Goal: Task Accomplishment & Management: Complete application form

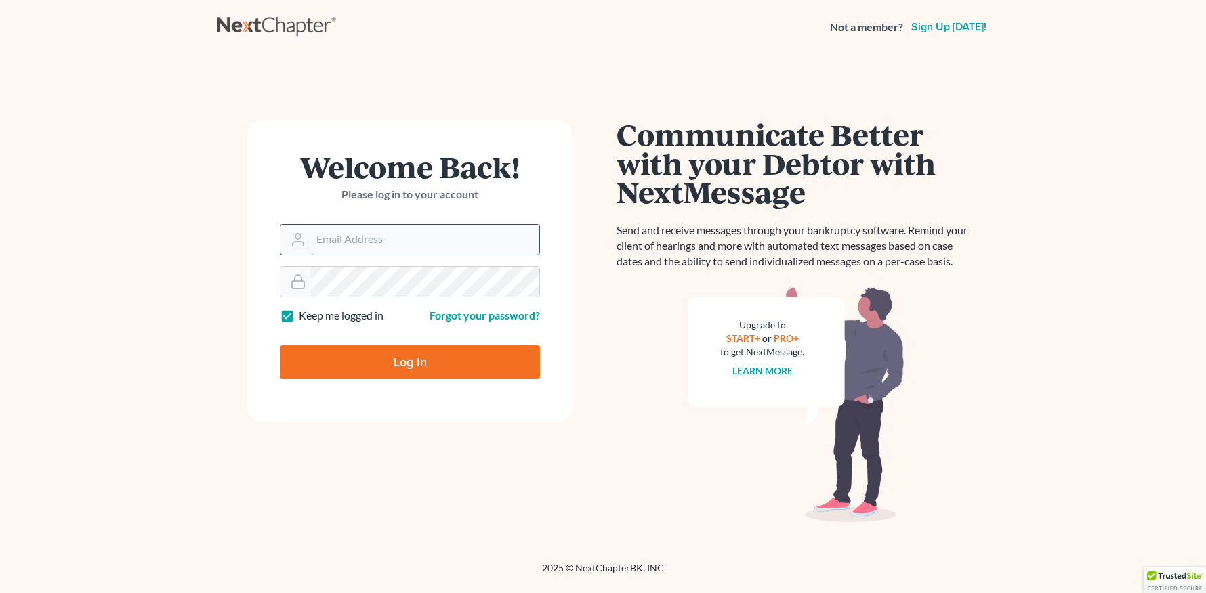
click at [395, 237] on input "Email Address" at bounding box center [425, 240] width 228 height 30
type input "[EMAIL_ADDRESS][DOMAIN_NAME]"
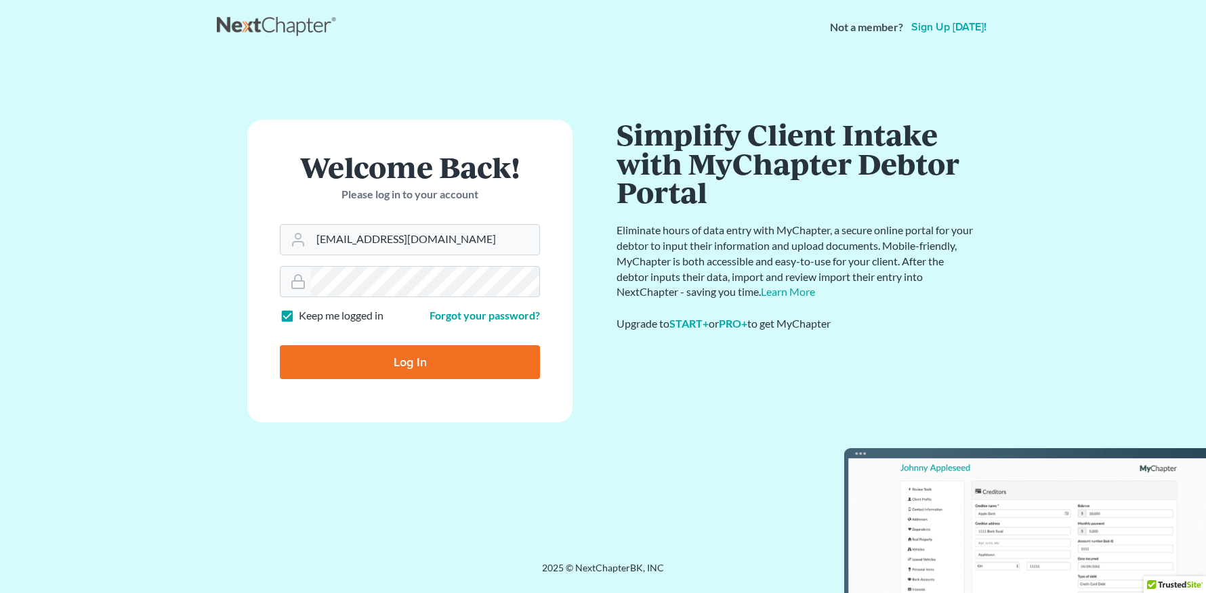
click at [465, 369] on input "Log In" at bounding box center [410, 362] width 260 height 34
type input "Thinking..."
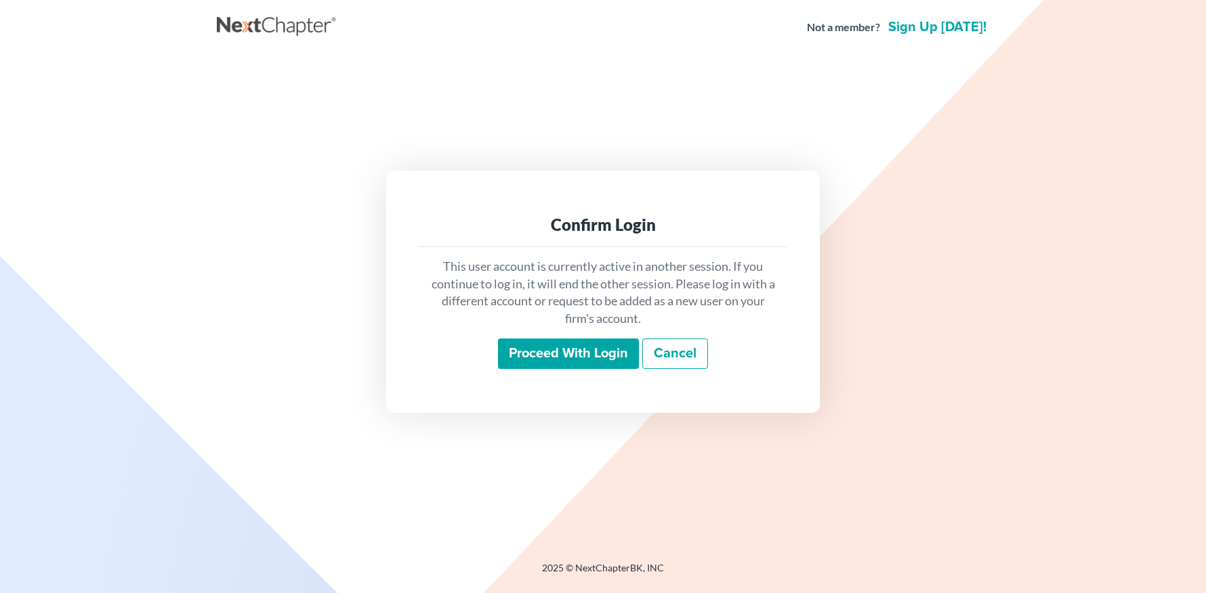
click at [604, 343] on input "Proceed with login" at bounding box center [568, 354] width 141 height 31
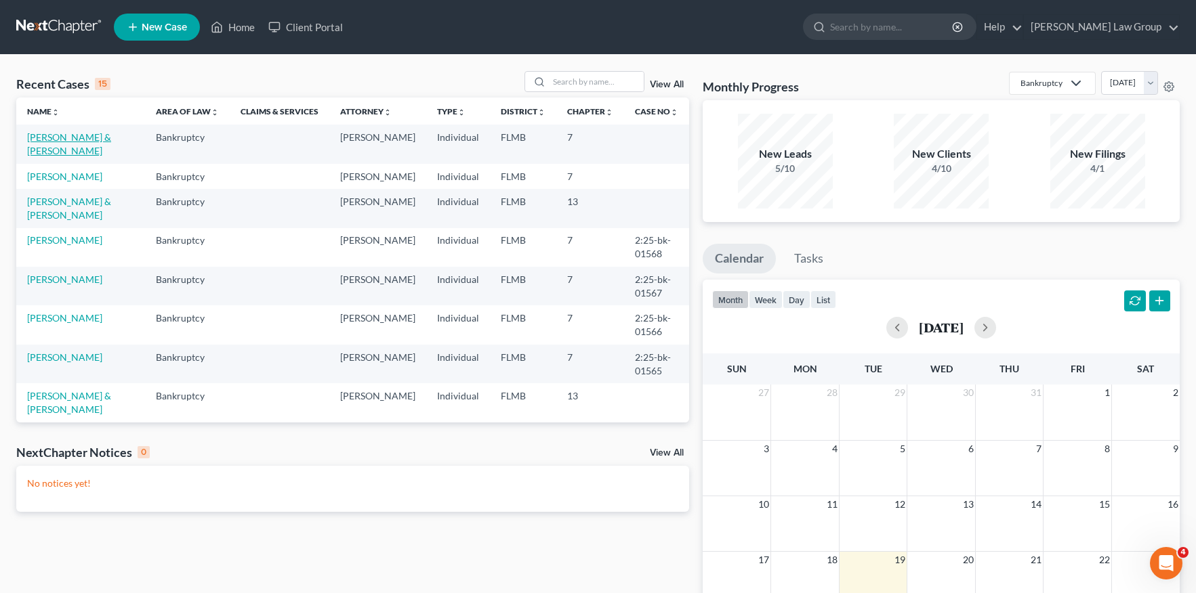
click at [45, 152] on link "Barrett, Justin & Stephanie" at bounding box center [69, 143] width 84 height 25
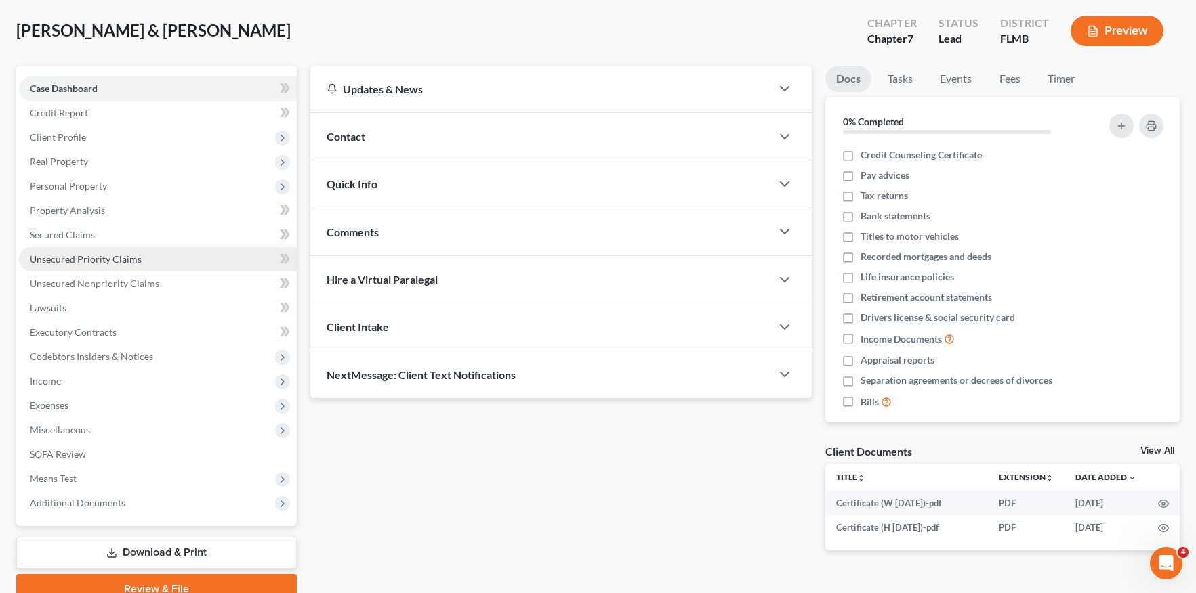
scroll to position [127, 0]
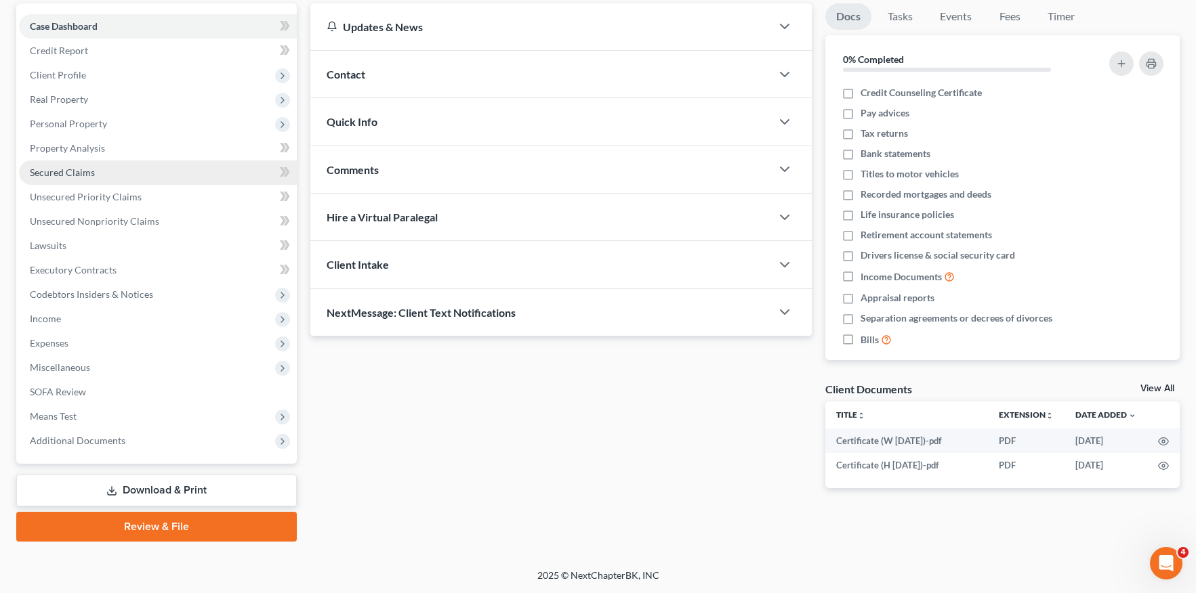
click at [83, 177] on span "Secured Claims" at bounding box center [62, 173] width 65 height 12
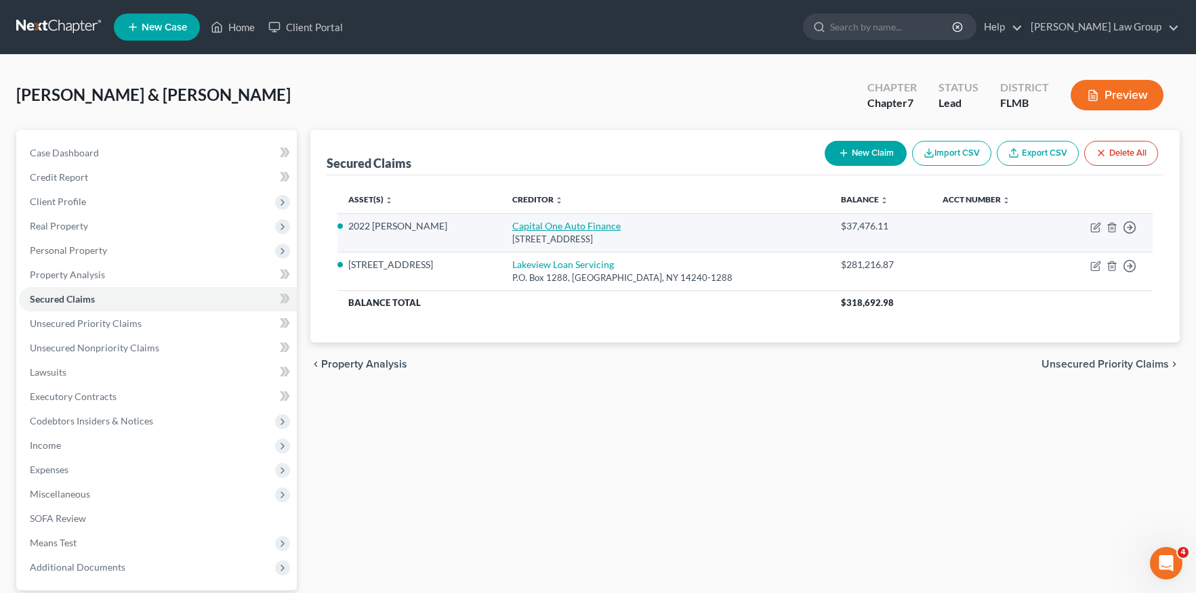
click at [574, 226] on link "Capital One Auto Finance" at bounding box center [566, 226] width 108 height 12
select select "45"
select select "2"
select select "0"
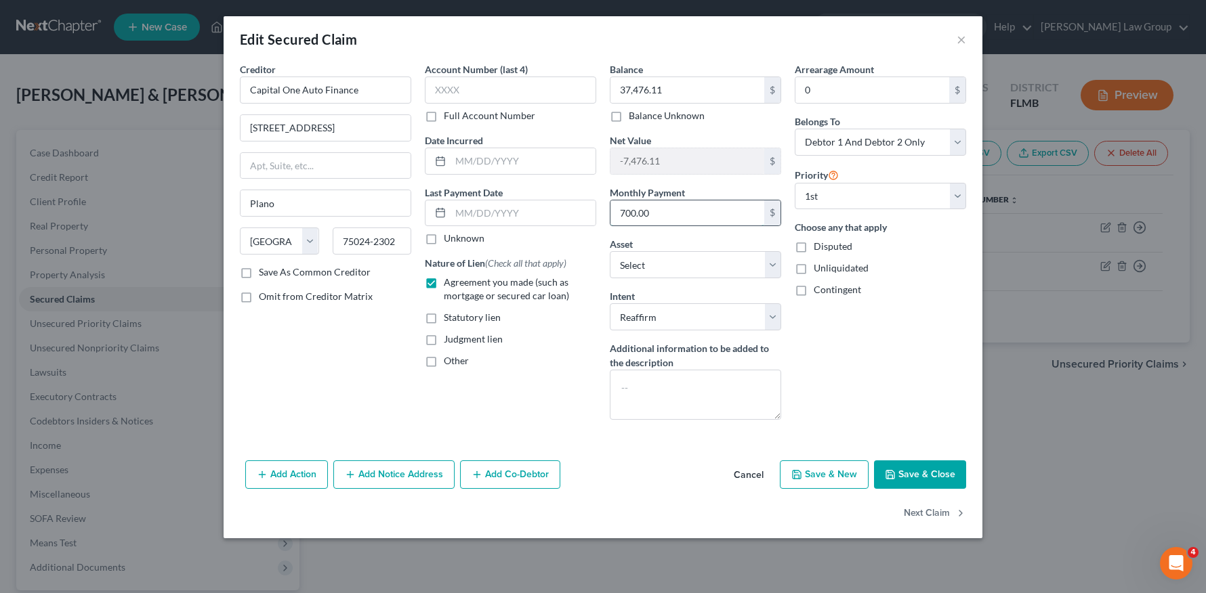
click at [677, 219] on input "700.00" at bounding box center [687, 214] width 154 height 26
type input "695.63"
click at [929, 471] on button "Save & Close" at bounding box center [920, 475] width 92 height 28
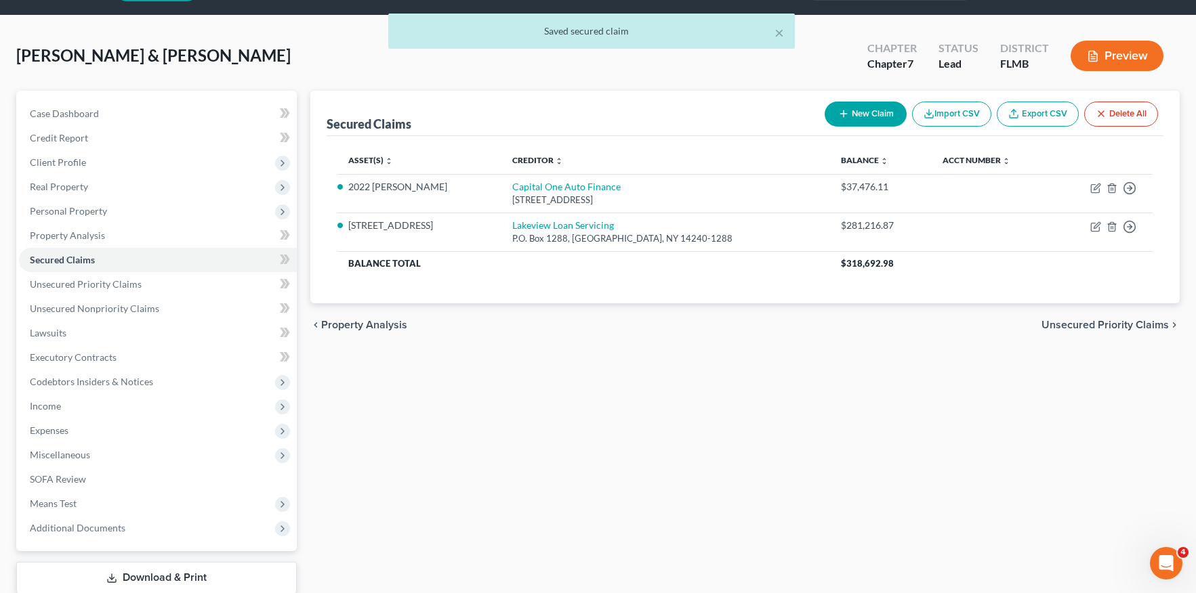
scroll to position [127, 0]
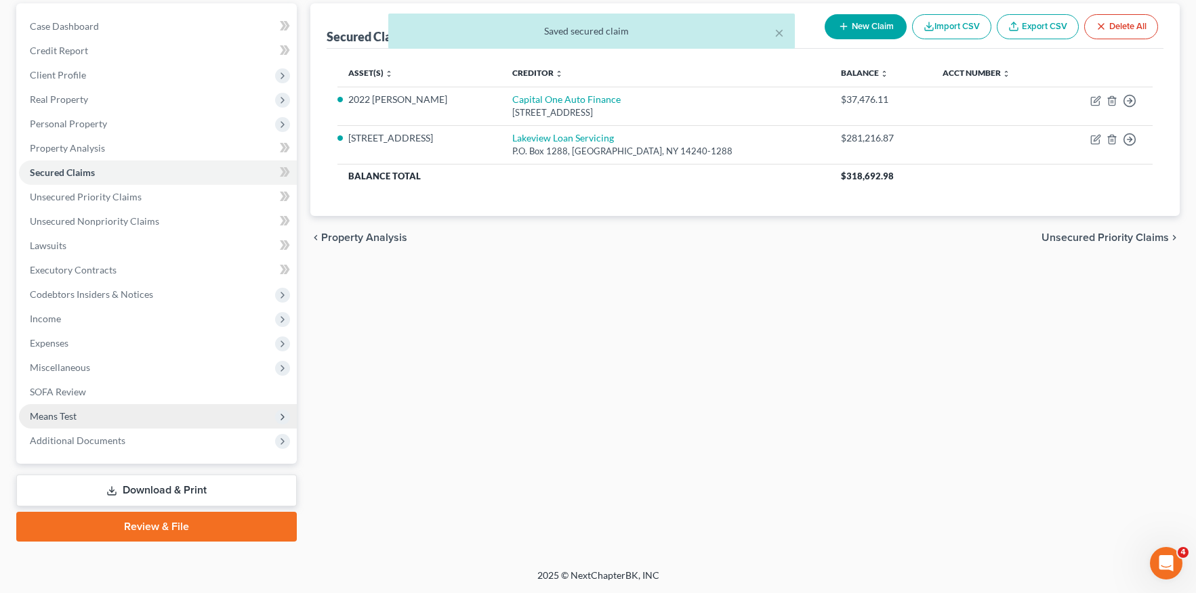
click at [113, 413] on span "Means Test" at bounding box center [158, 416] width 278 height 24
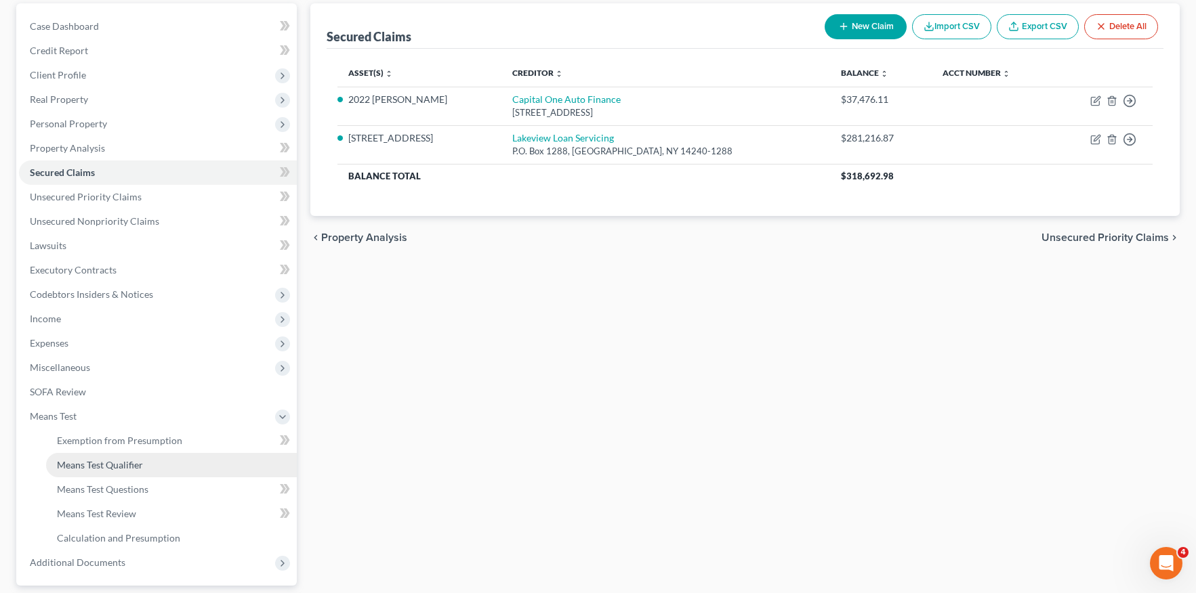
click at [149, 467] on link "Means Test Qualifier" at bounding box center [171, 465] width 251 height 24
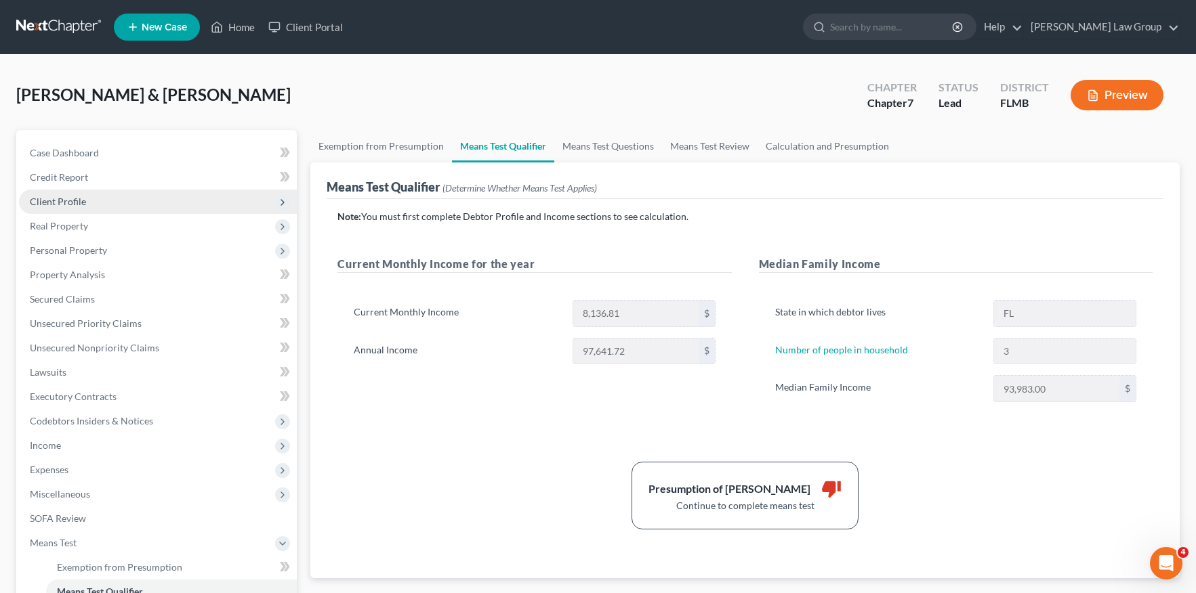
click at [103, 197] on span "Client Profile" at bounding box center [158, 202] width 278 height 24
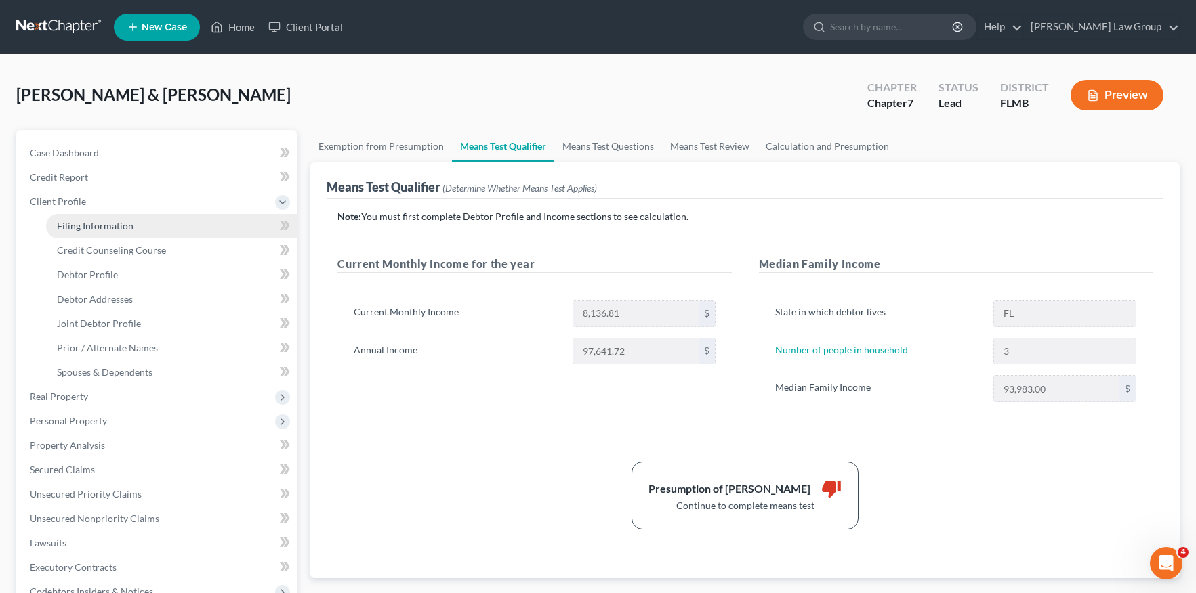
click at [142, 224] on link "Filing Information" at bounding box center [171, 226] width 251 height 24
select select "1"
select select "0"
select select "9"
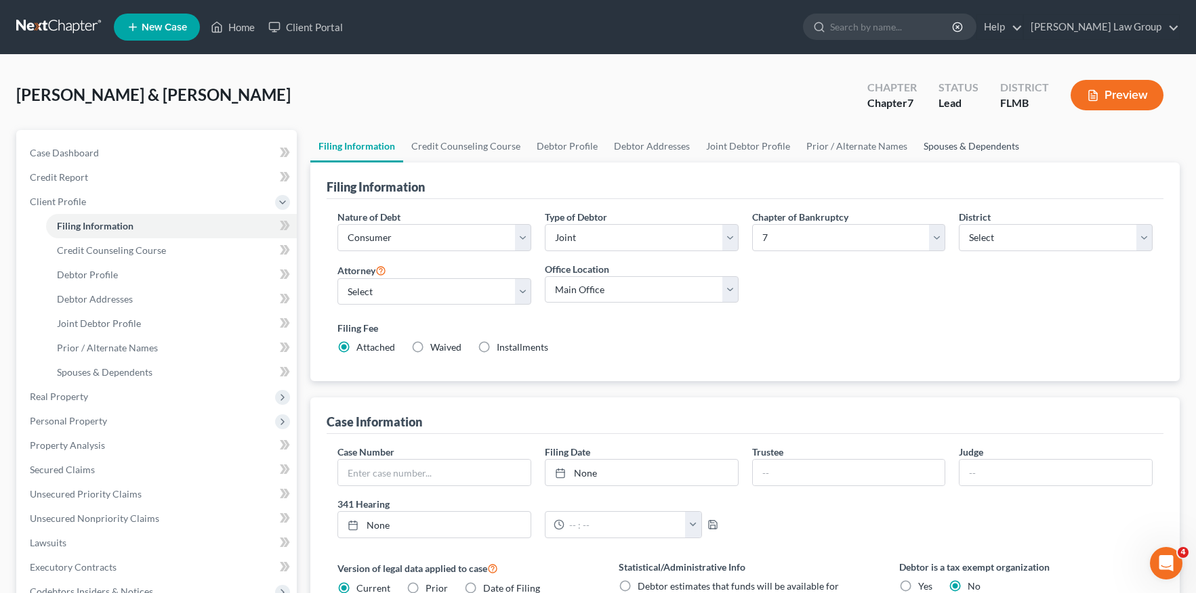
click at [947, 142] on link "Spouses & Dependents" at bounding box center [971, 146] width 112 height 33
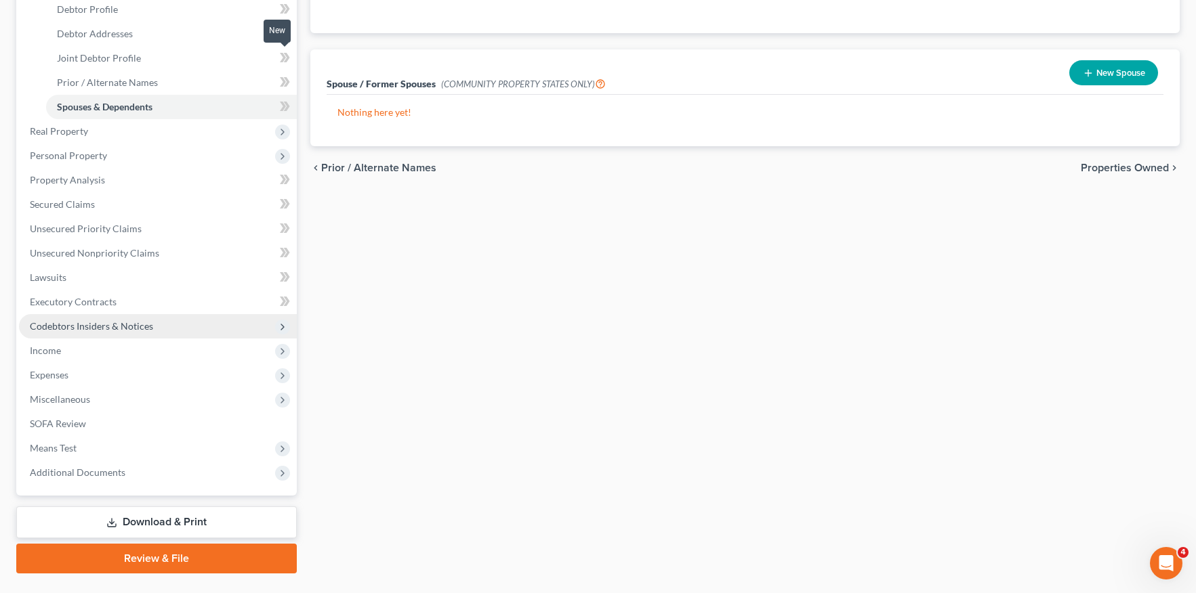
scroll to position [297, 0]
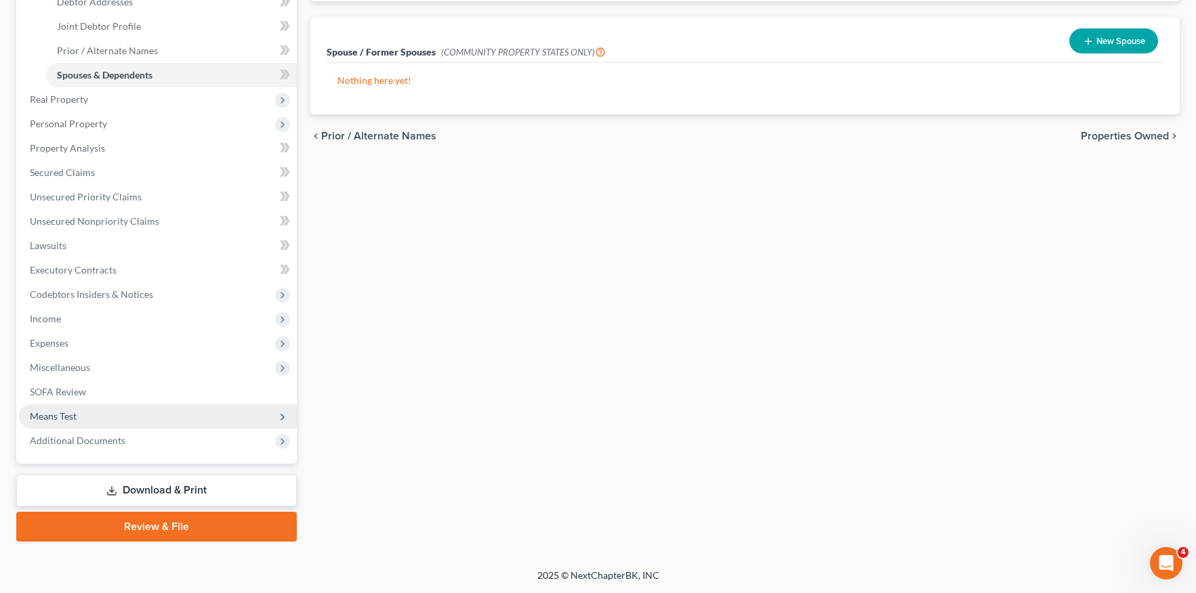
click at [137, 415] on span "Means Test" at bounding box center [158, 416] width 278 height 24
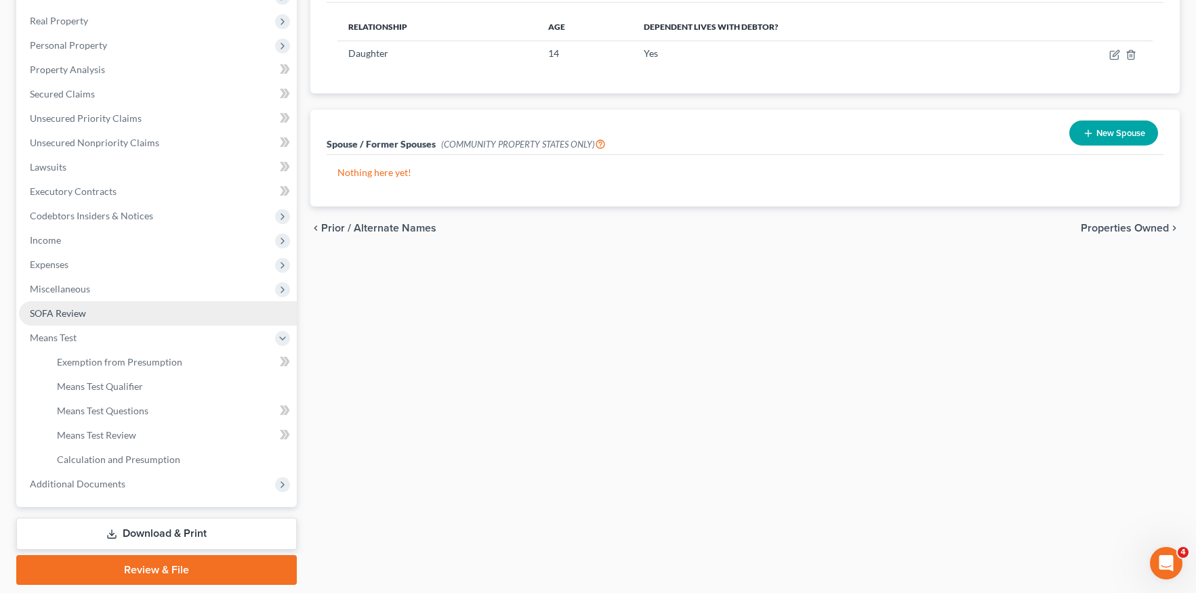
scroll to position [97, 0]
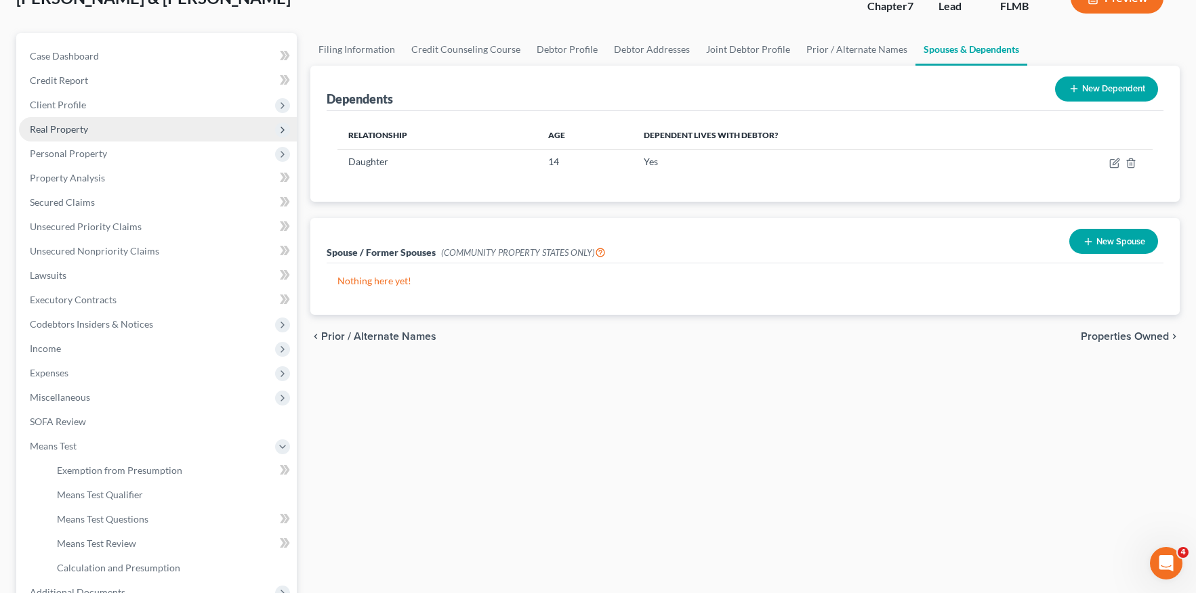
click at [103, 132] on span "Real Property" at bounding box center [158, 129] width 278 height 24
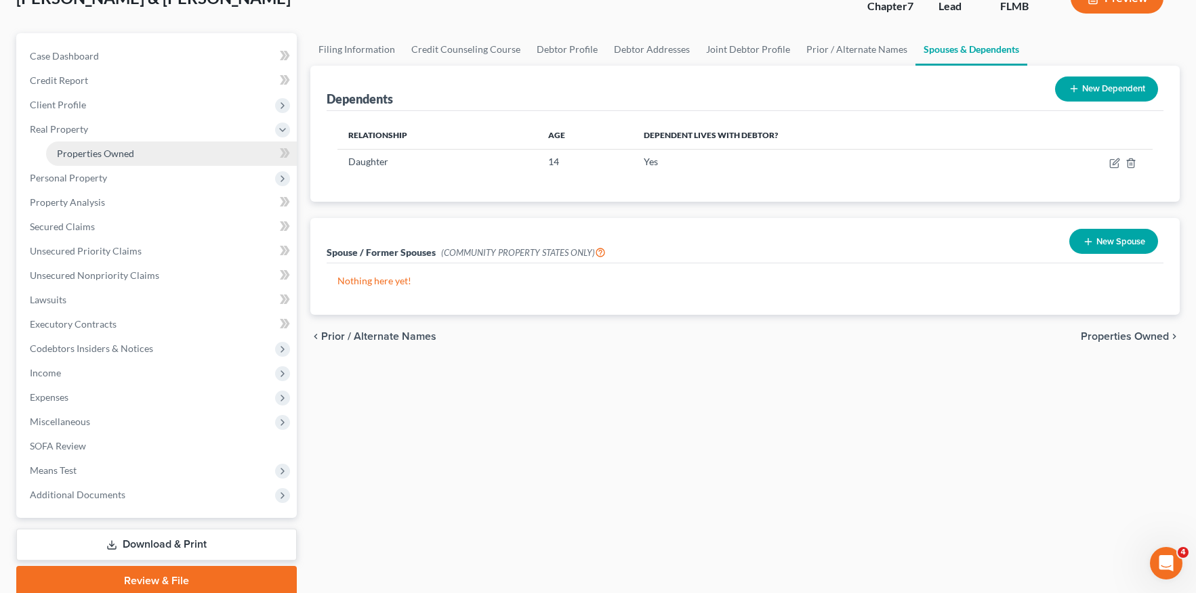
click at [114, 164] on link "Properties Owned" at bounding box center [171, 154] width 251 height 24
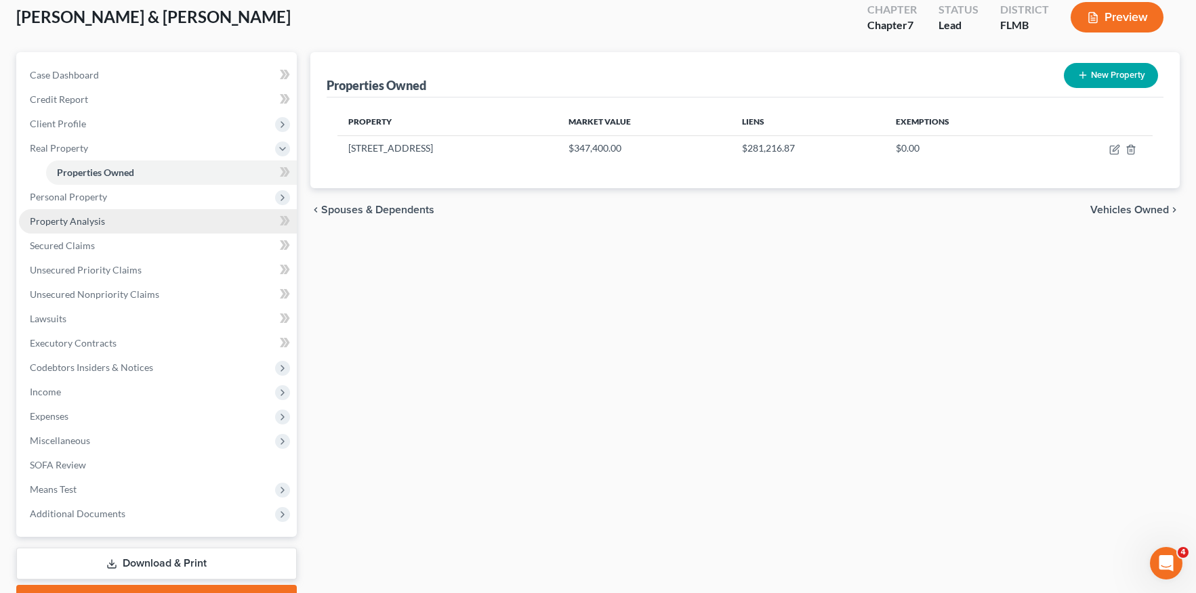
scroll to position [151, 0]
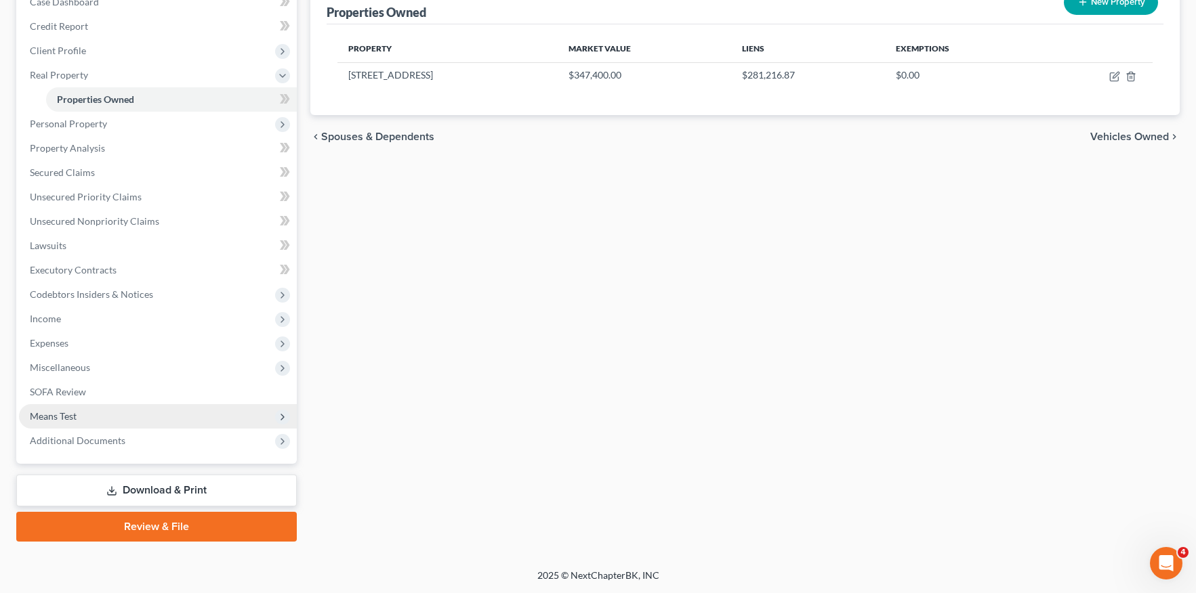
click at [124, 425] on span "Means Test" at bounding box center [158, 416] width 278 height 24
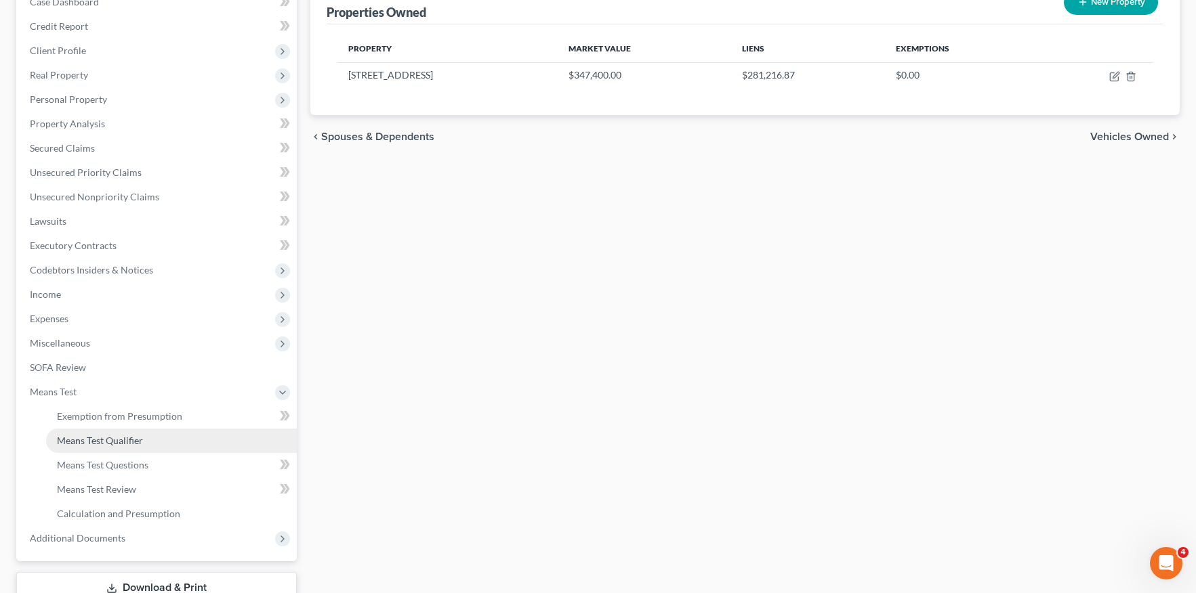
click at [137, 445] on span "Means Test Qualifier" at bounding box center [100, 441] width 86 height 12
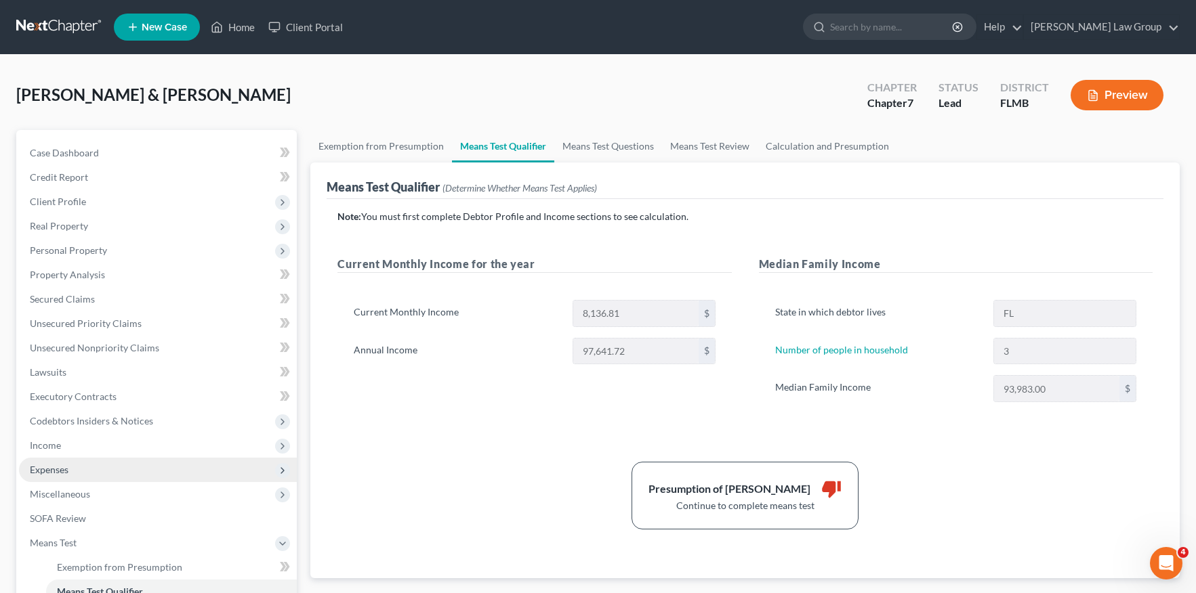
click at [110, 473] on span "Expenses" at bounding box center [158, 470] width 278 height 24
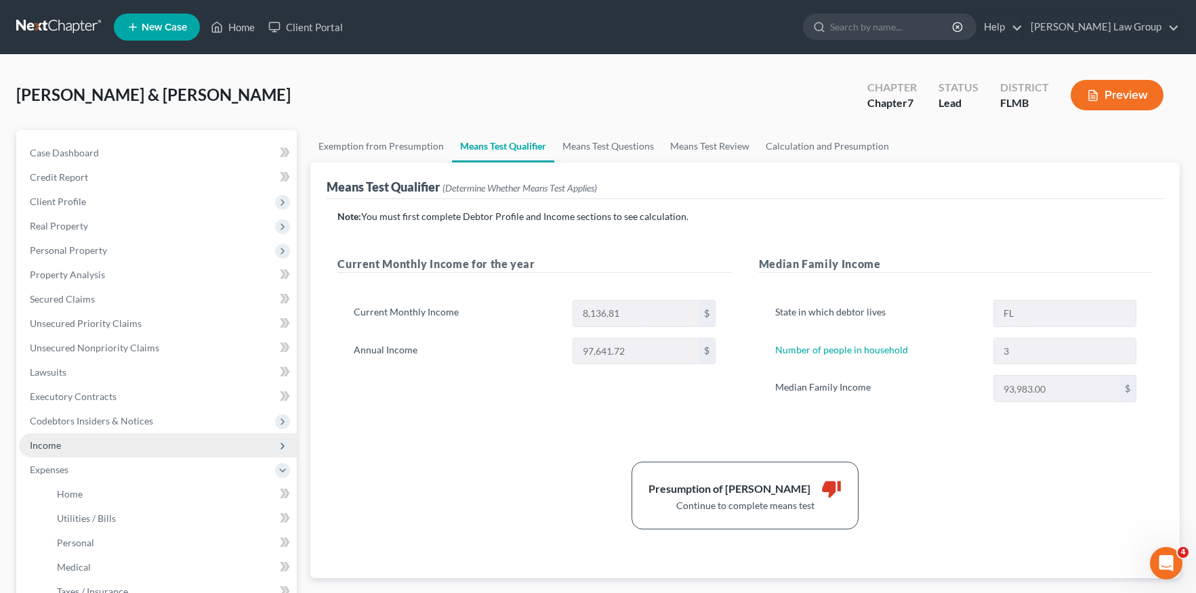
click at [112, 449] on span "Income" at bounding box center [158, 446] width 278 height 24
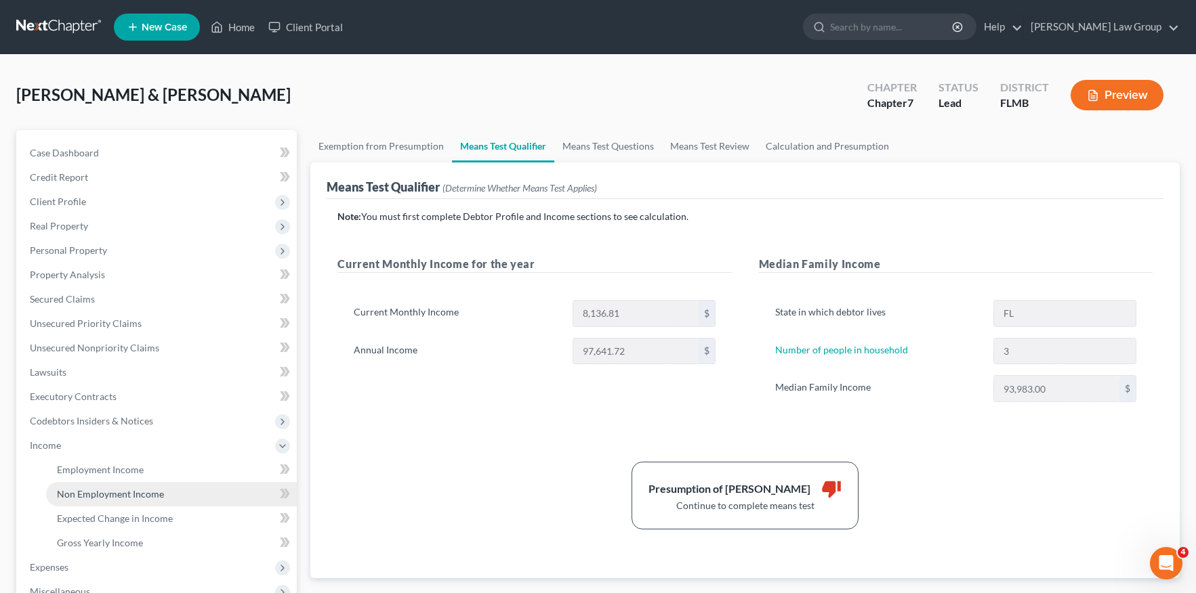
click at [111, 483] on link "Non Employment Income" at bounding box center [171, 494] width 251 height 24
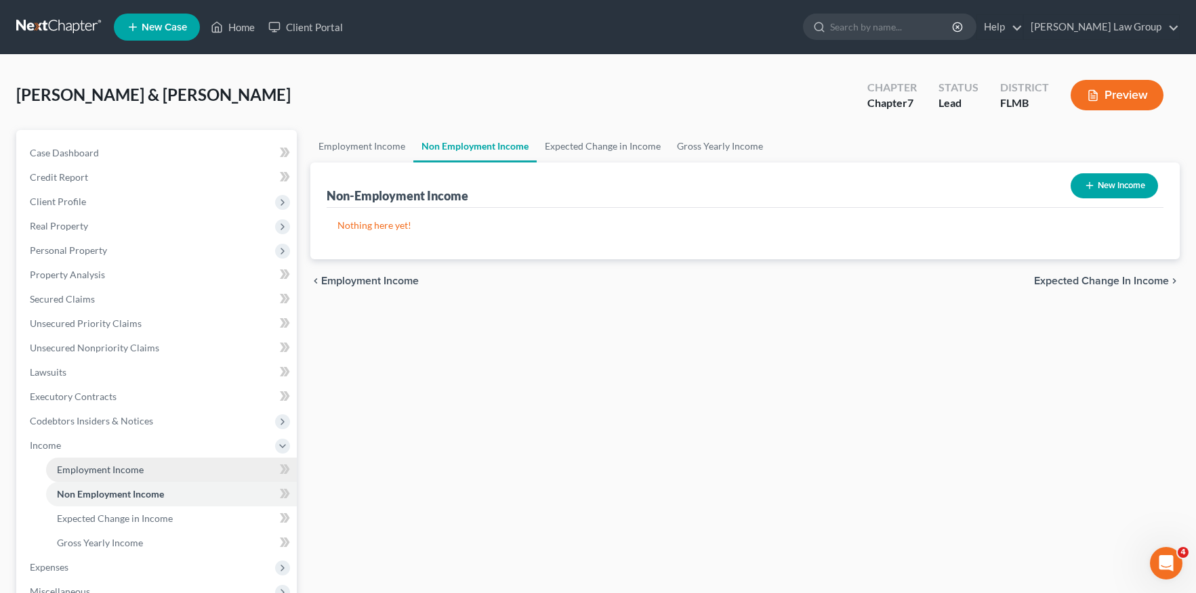
click at [110, 474] on span "Employment Income" at bounding box center [100, 470] width 87 height 12
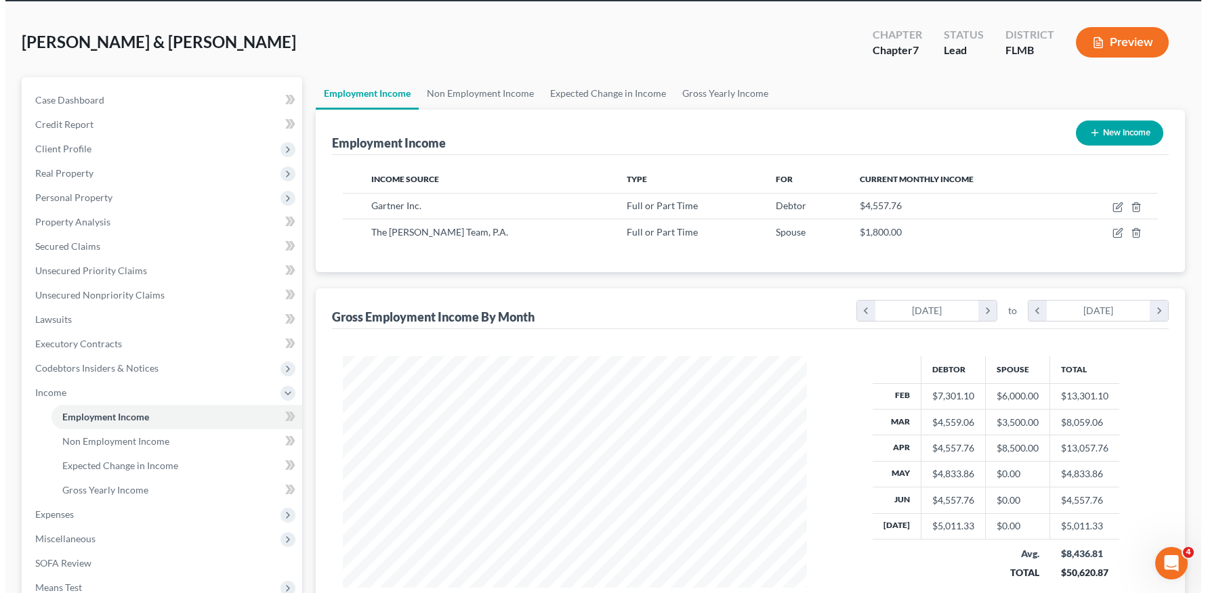
scroll to position [152, 0]
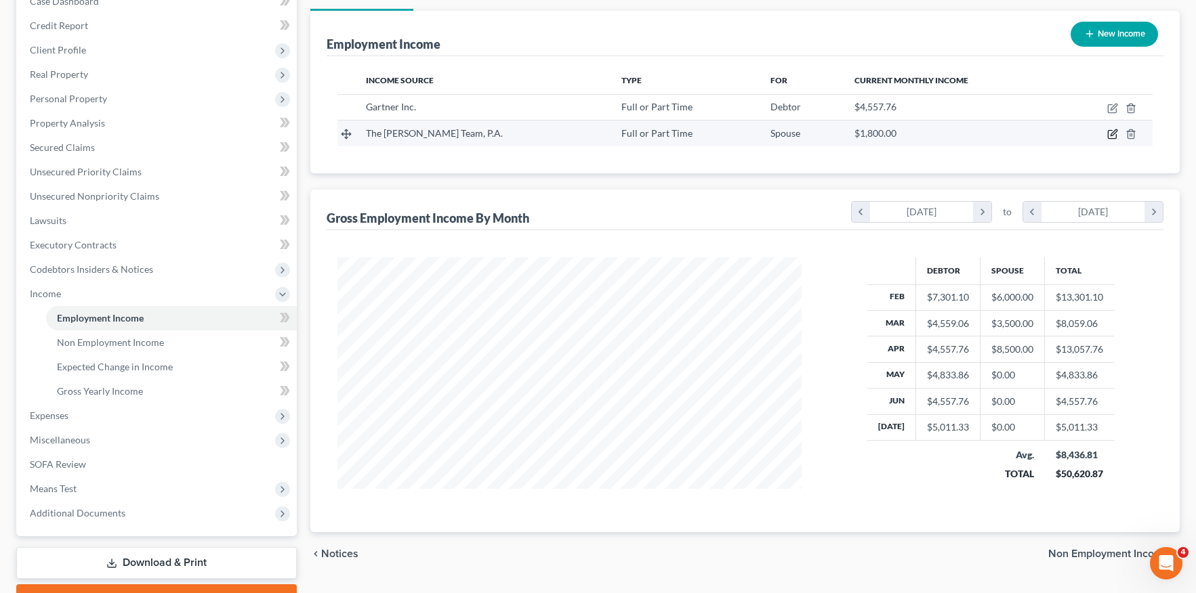
click at [1110, 131] on icon "button" at bounding box center [1112, 135] width 8 height 8
select select "0"
select select "9"
select select "0"
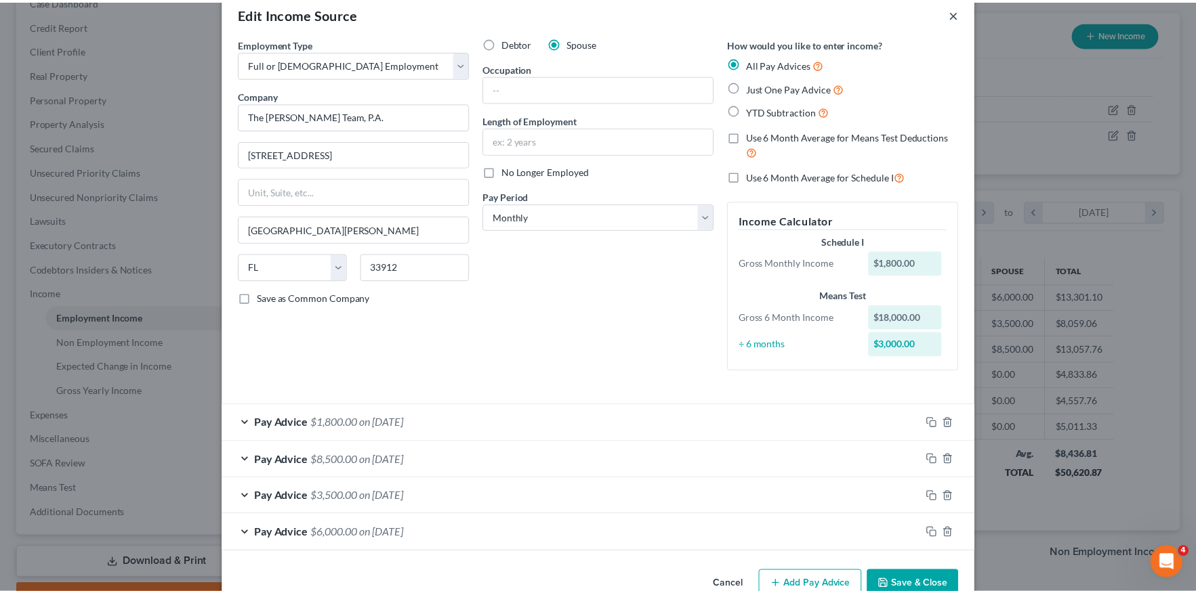
scroll to position [0, 0]
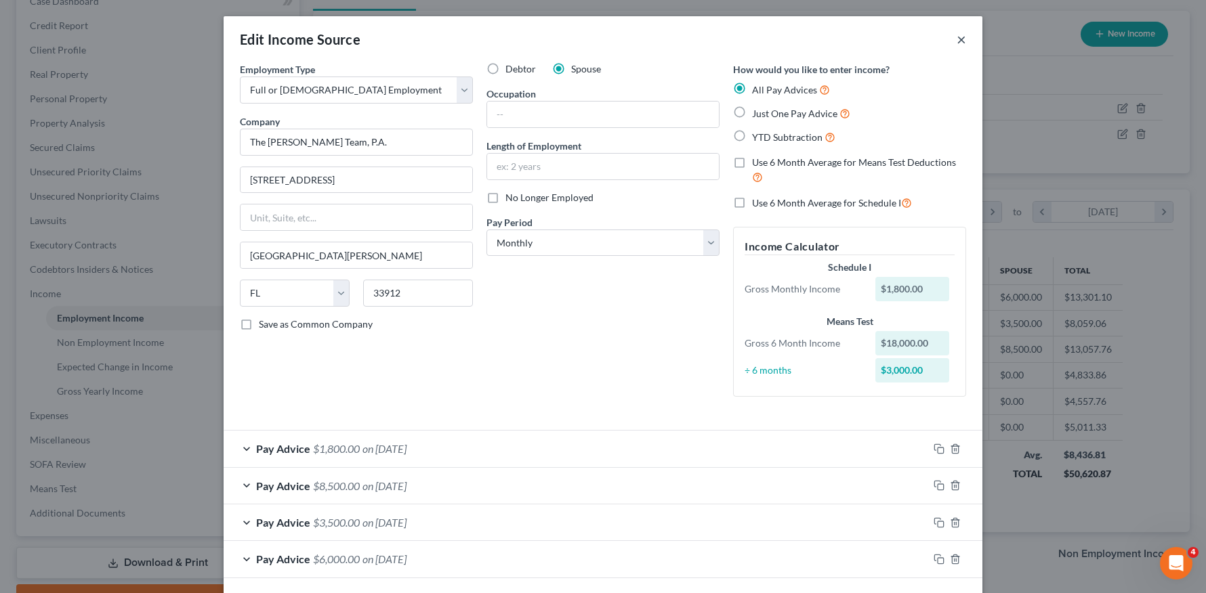
click at [959, 41] on button "×" at bounding box center [961, 39] width 9 height 16
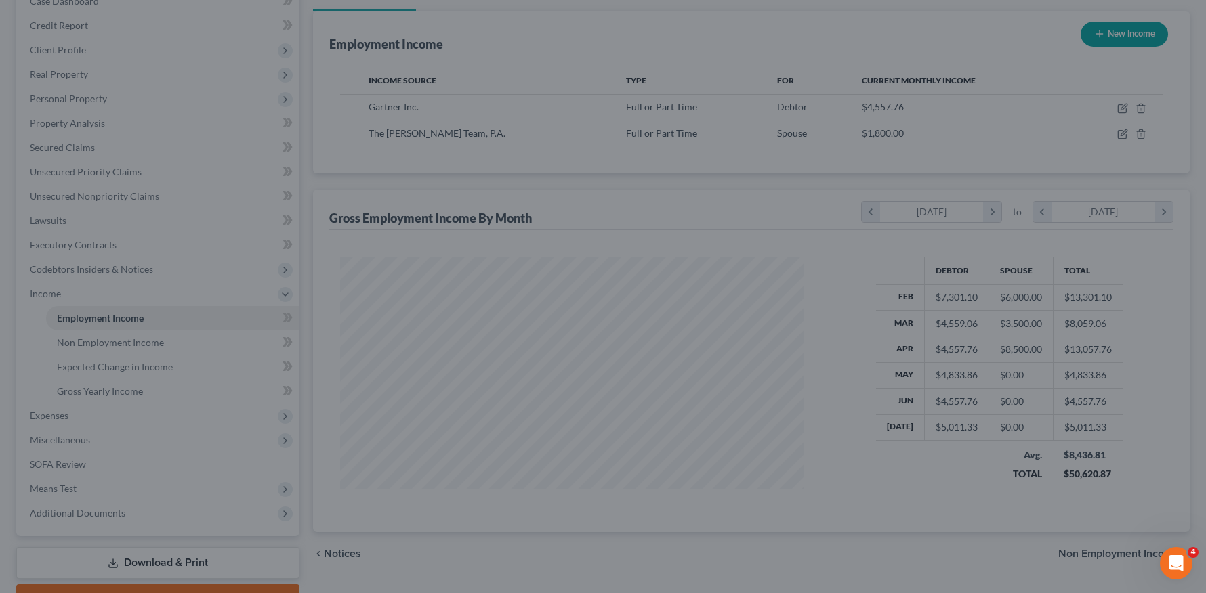
scroll to position [677183, 676934]
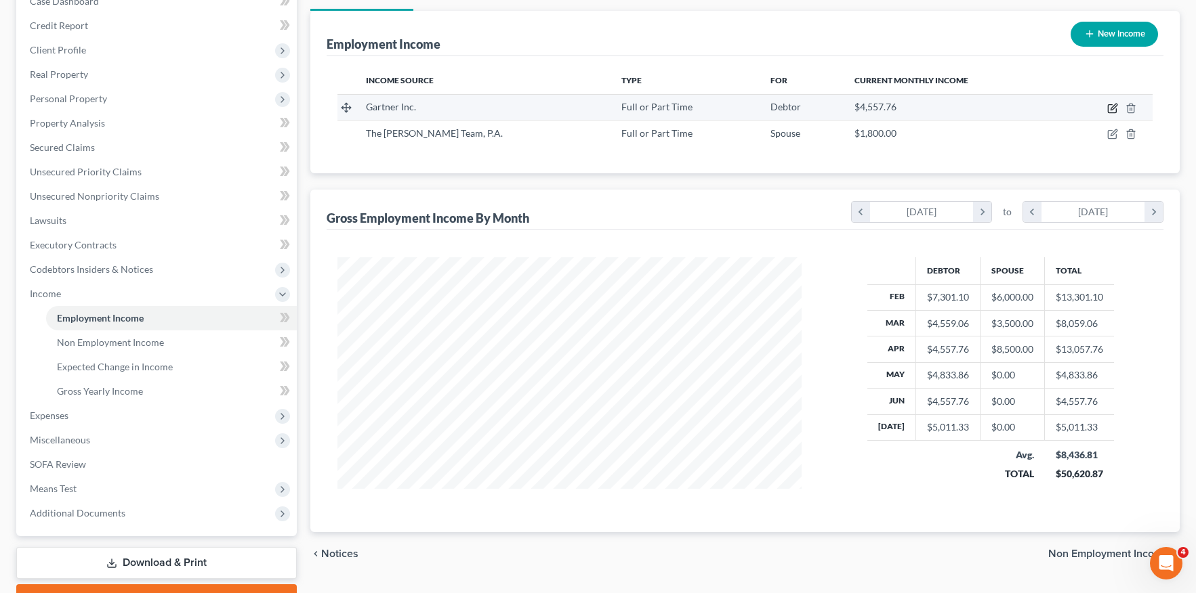
click at [1113, 106] on icon "button" at bounding box center [1113, 107] width 6 height 6
select select "0"
select select "9"
select select "1"
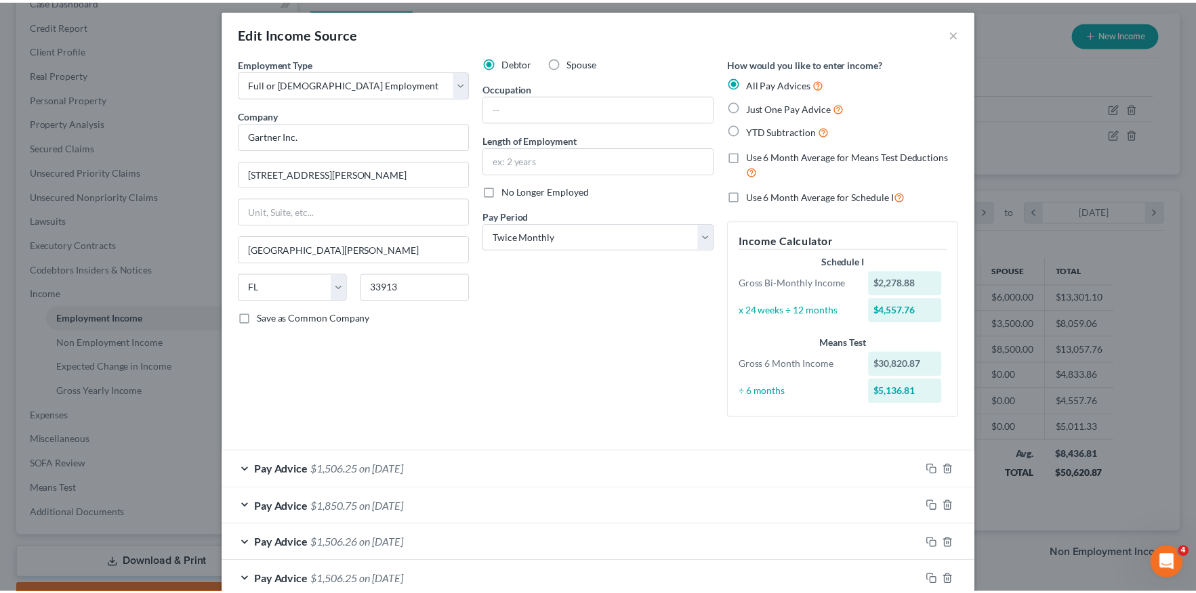
scroll to position [0, 0]
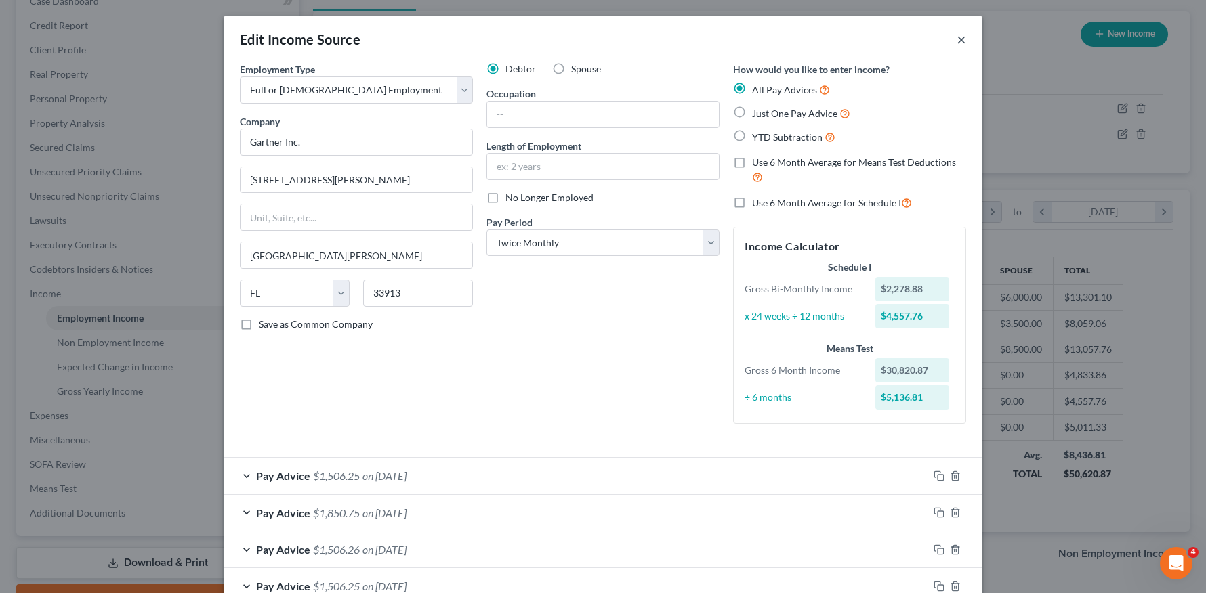
click at [957, 39] on button "×" at bounding box center [961, 39] width 9 height 16
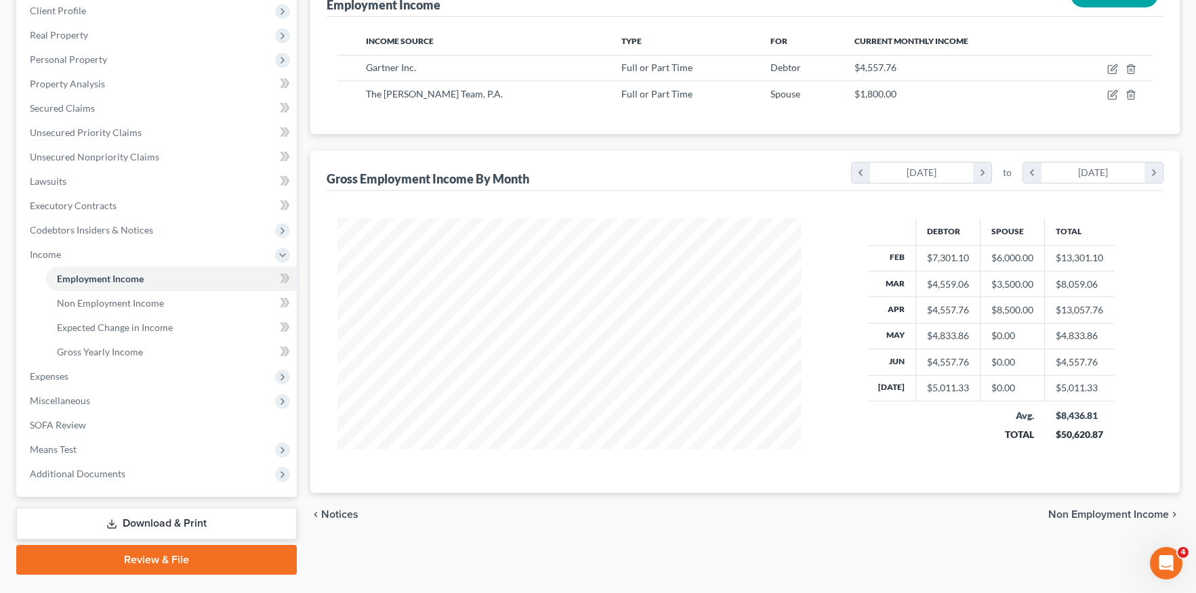
scroll to position [224, 0]
